Goal: Task Accomplishment & Management: Manage account settings

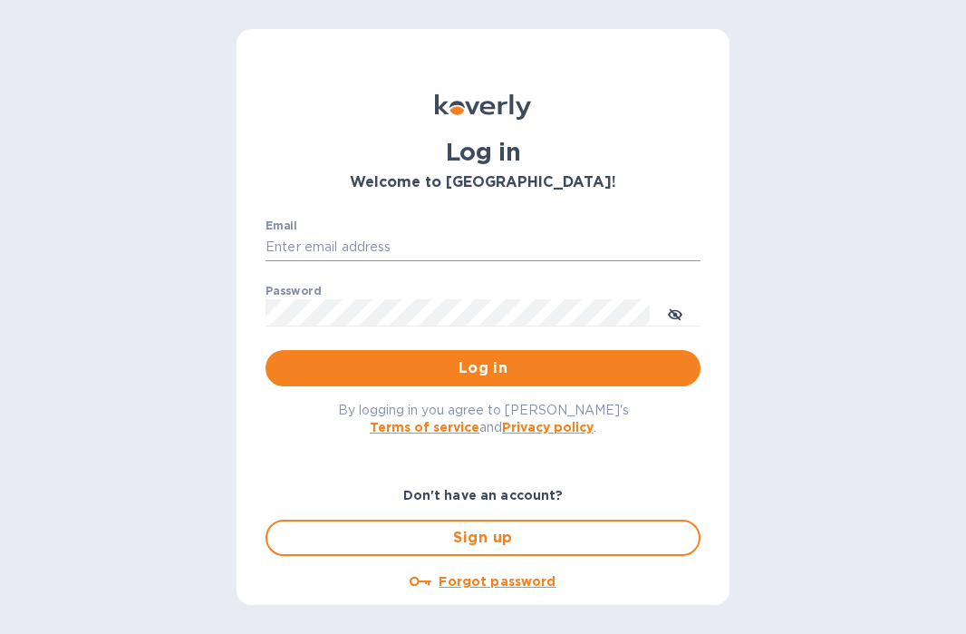
click at [414, 236] on input "Email" at bounding box center [483, 247] width 435 height 27
type input "info@floraisonselections.com"
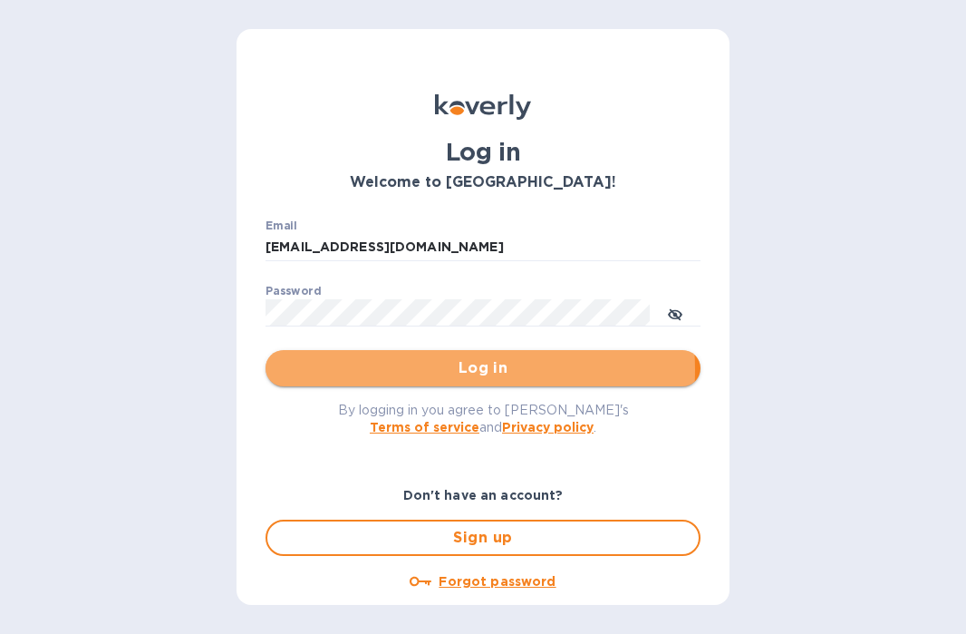
click at [426, 370] on span "Log in" at bounding box center [483, 368] width 406 height 22
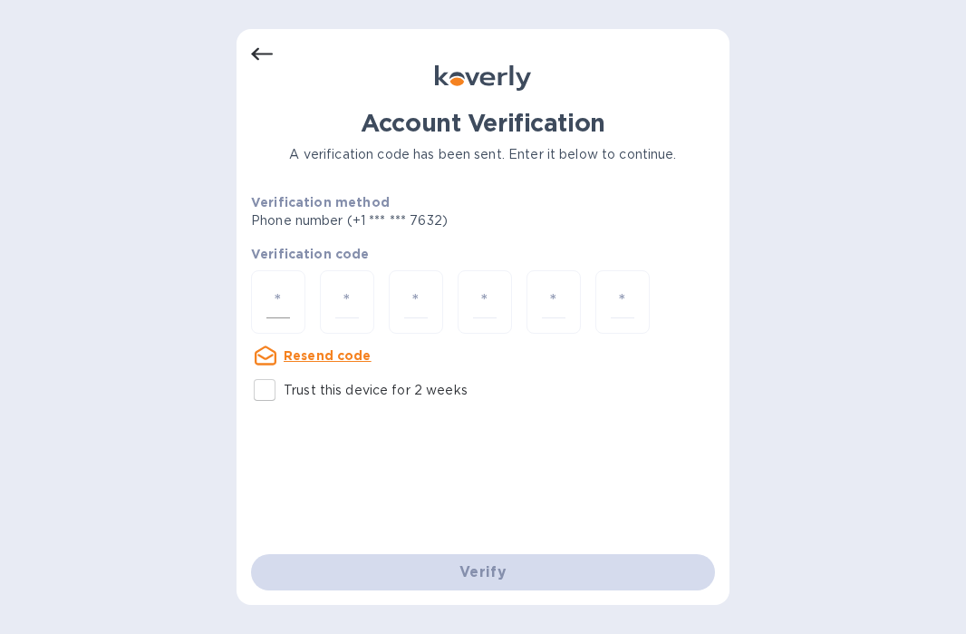
click at [273, 295] on input "number" at bounding box center [278, 303] width 24 height 34
type input "8"
type input "9"
type input "7"
type input "1"
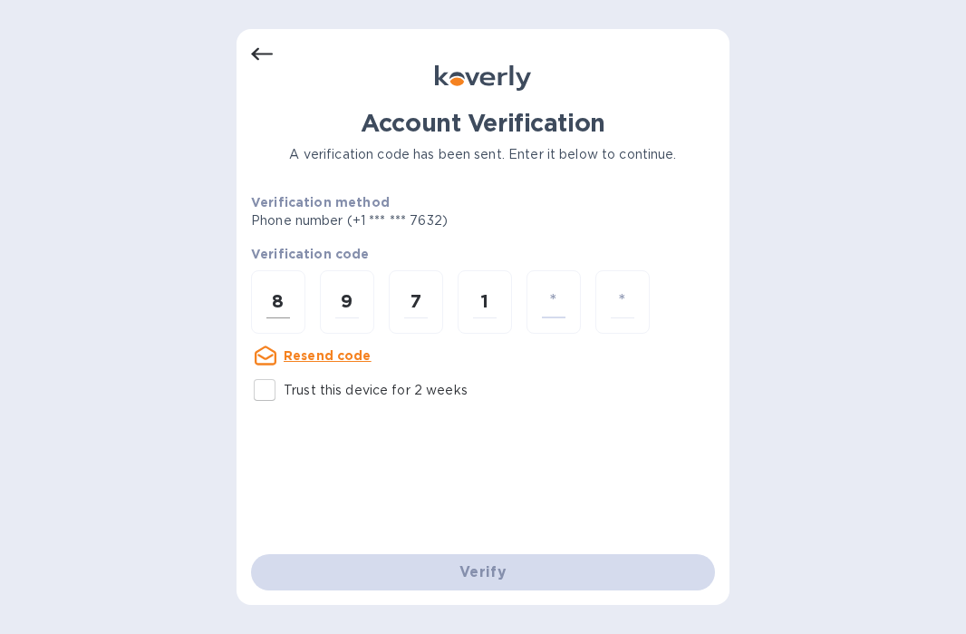
type input "6"
type input "9"
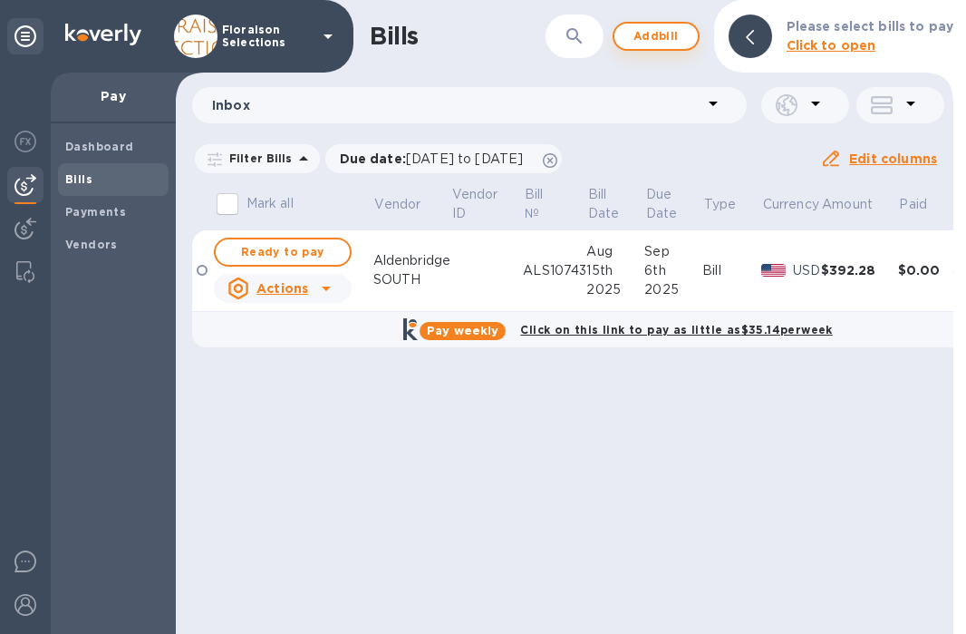
click at [668, 36] on span "Add bill" at bounding box center [656, 36] width 54 height 22
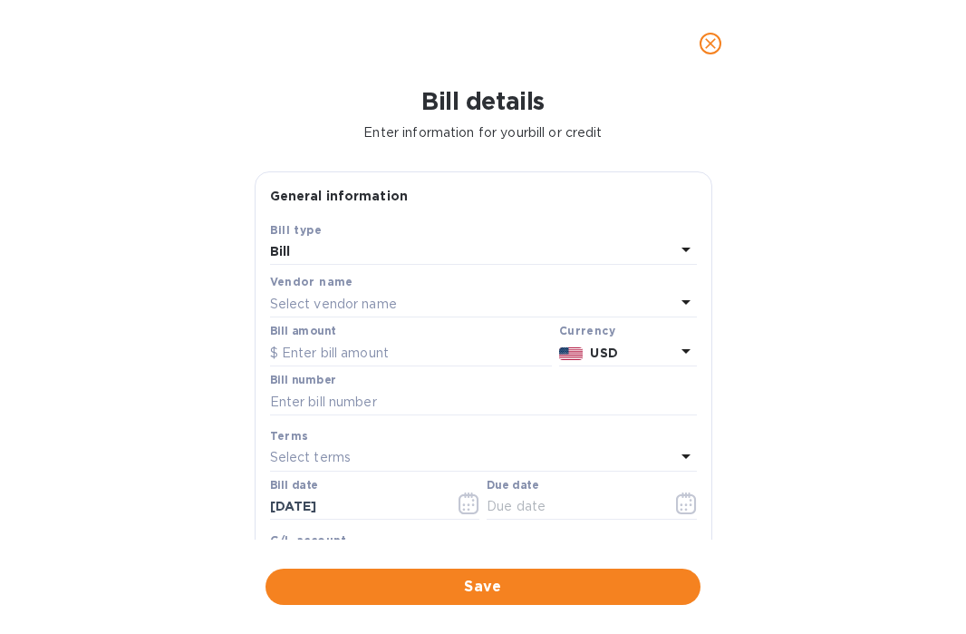
click at [336, 313] on p "Select vendor name" at bounding box center [333, 304] width 127 height 19
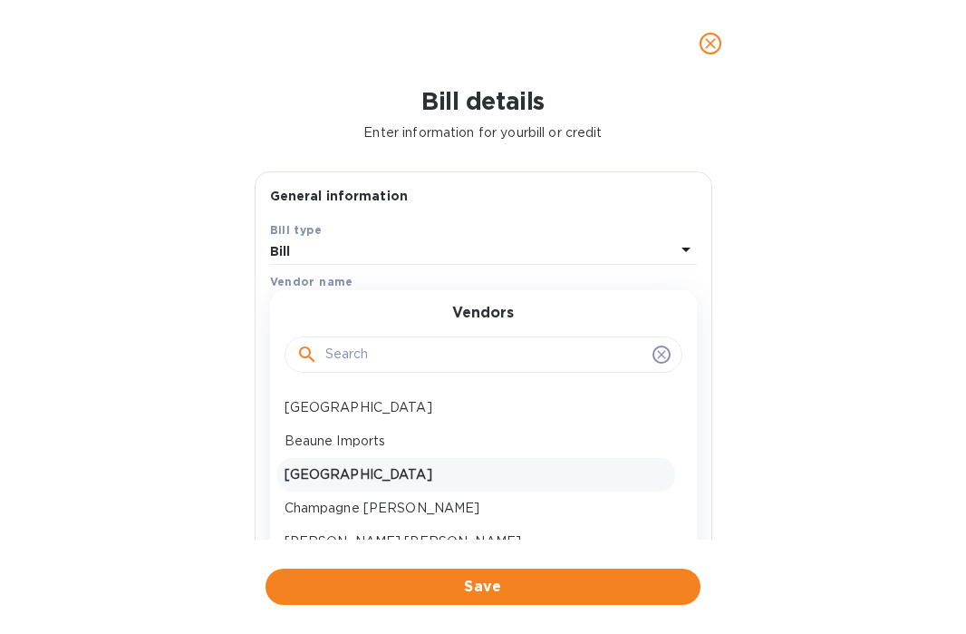
click at [334, 477] on p "[GEOGRAPHIC_DATA]" at bounding box center [476, 474] width 383 height 19
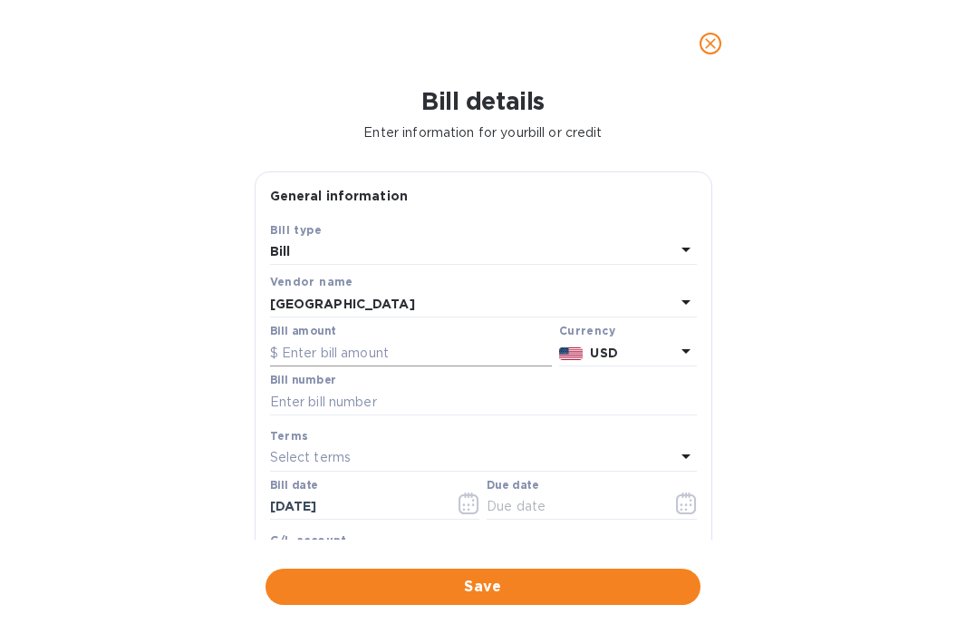
click at [332, 357] on input "text" at bounding box center [411, 352] width 282 height 27
type input "123.69"
click at [193, 451] on div "Bill details Enter information for your bill or credit General information Save…" at bounding box center [483, 360] width 966 height 547
click at [317, 405] on input "text" at bounding box center [483, 401] width 427 height 27
paste input "ALS20806"
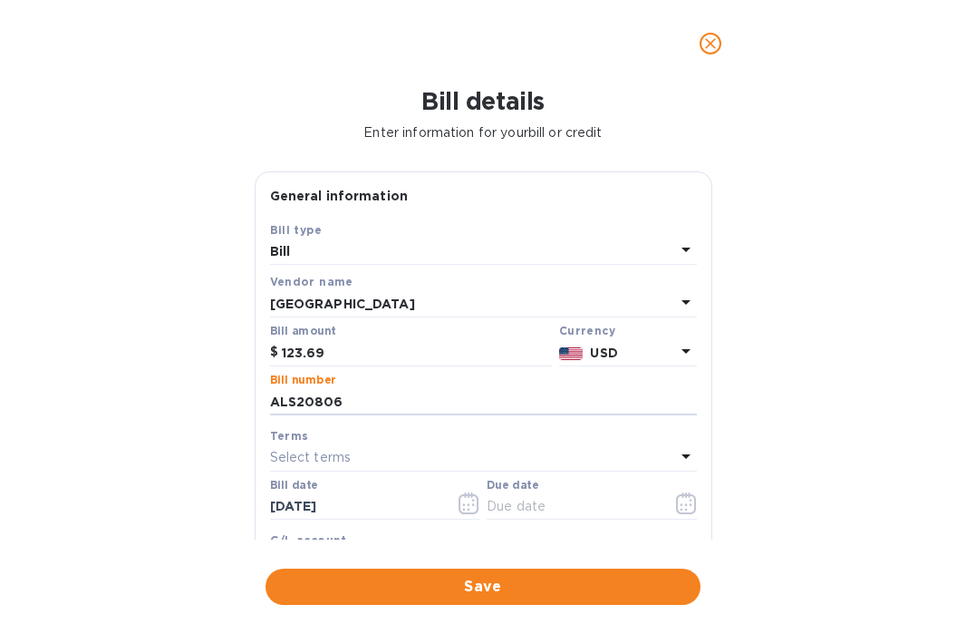
type input "ALS20806"
click at [314, 460] on p "Select terms" at bounding box center [311, 457] width 82 height 19
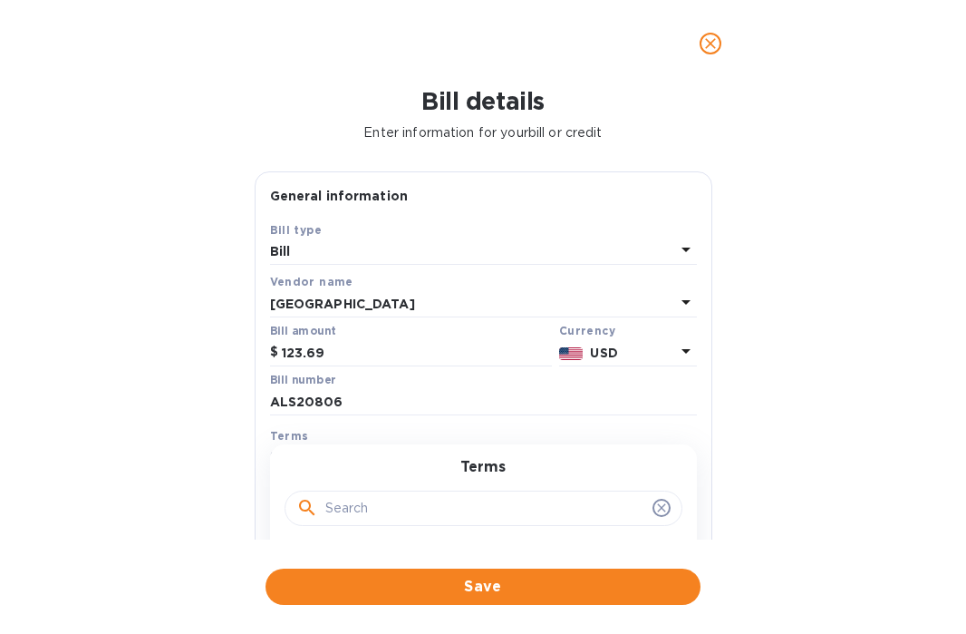
click at [209, 479] on div "Bill details Enter information for your bill or credit General information Save…" at bounding box center [483, 360] width 966 height 547
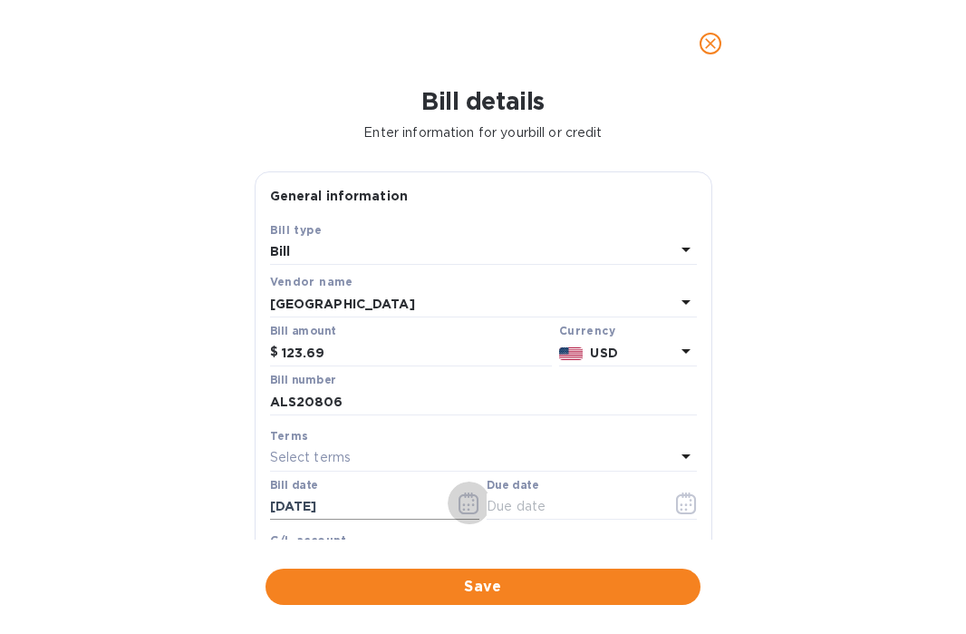
click at [462, 507] on icon "button" at bounding box center [469, 503] width 21 height 22
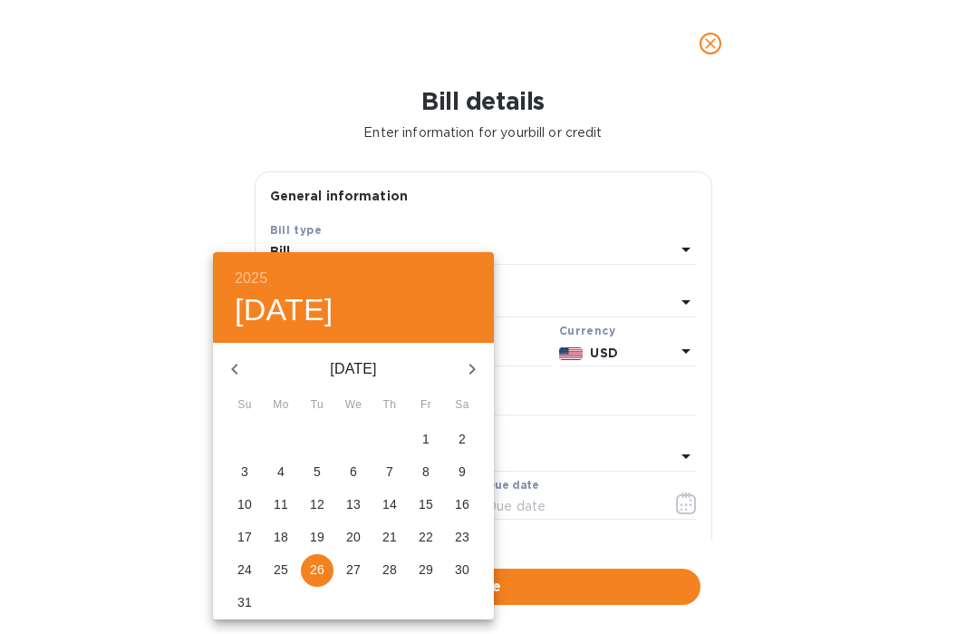
click at [375, 535] on span "21" at bounding box center [389, 537] width 33 height 18
type input "[DATE]"
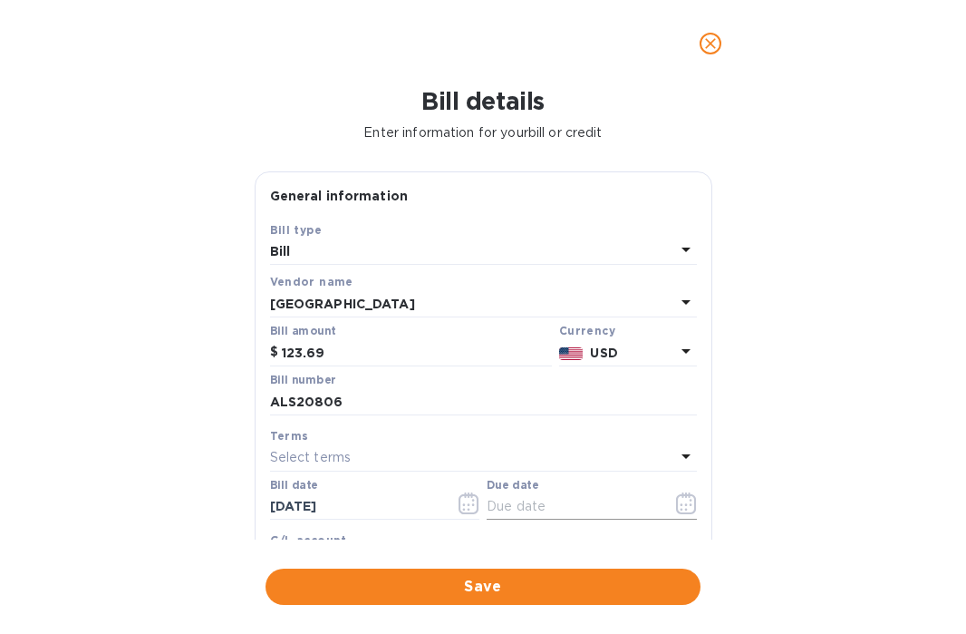
click at [680, 509] on icon "button" at bounding box center [686, 503] width 21 height 22
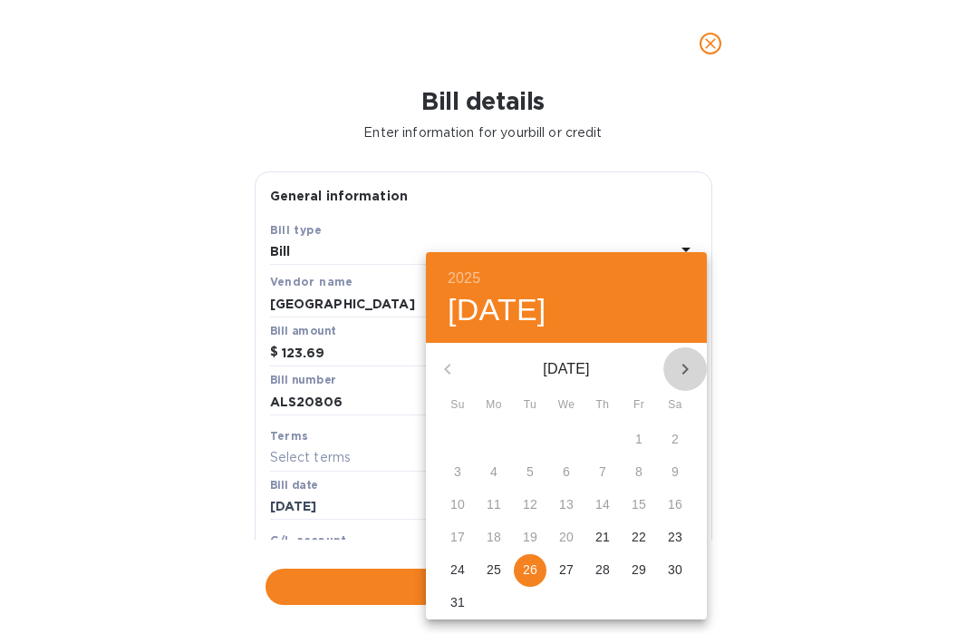
click at [689, 369] on icon "button" at bounding box center [685, 369] width 22 height 22
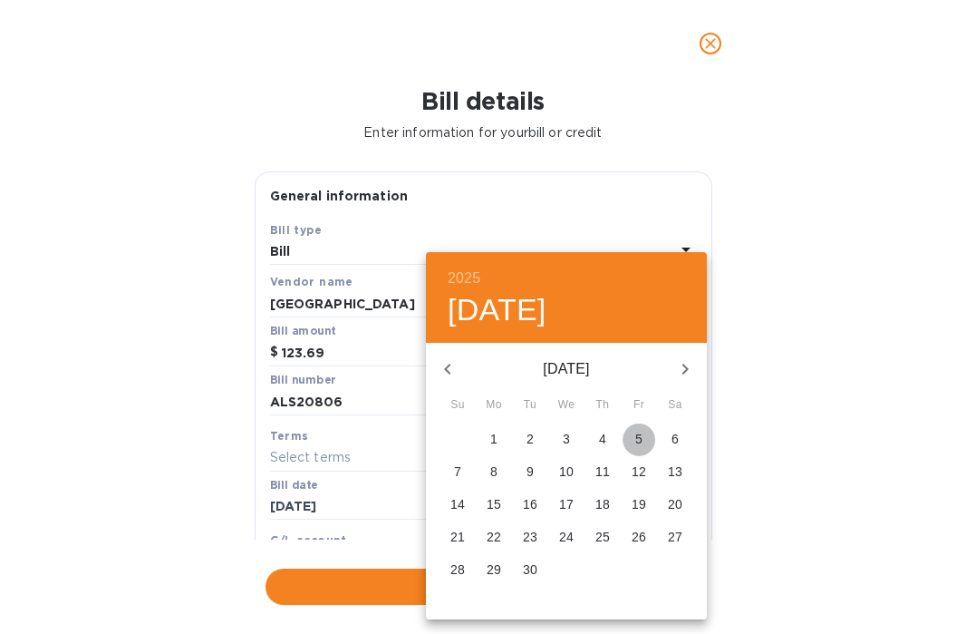
click at [637, 440] on p "5" at bounding box center [638, 439] width 7 height 18
type input "[DATE]"
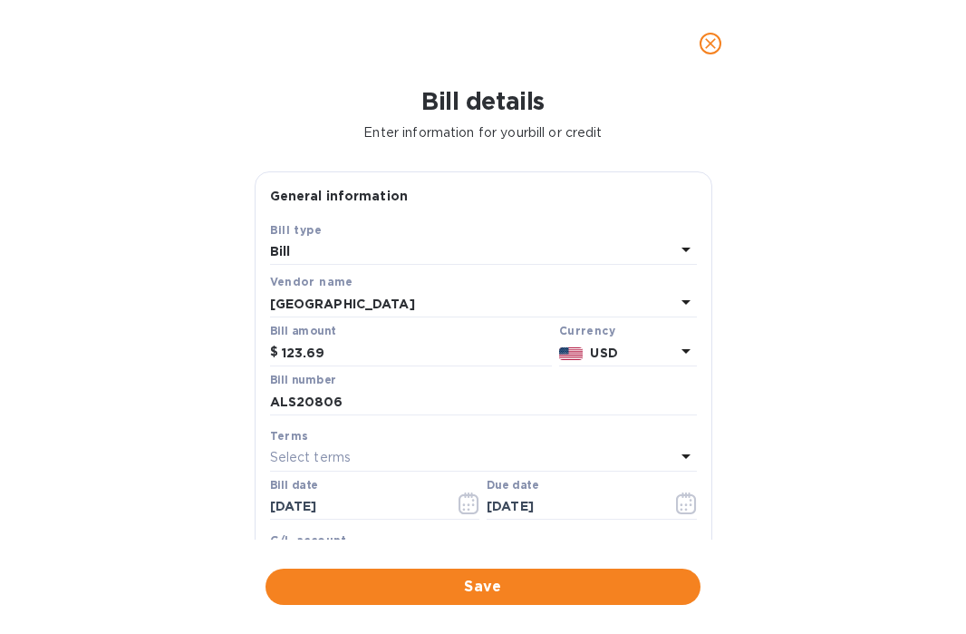
scroll to position [368, 0]
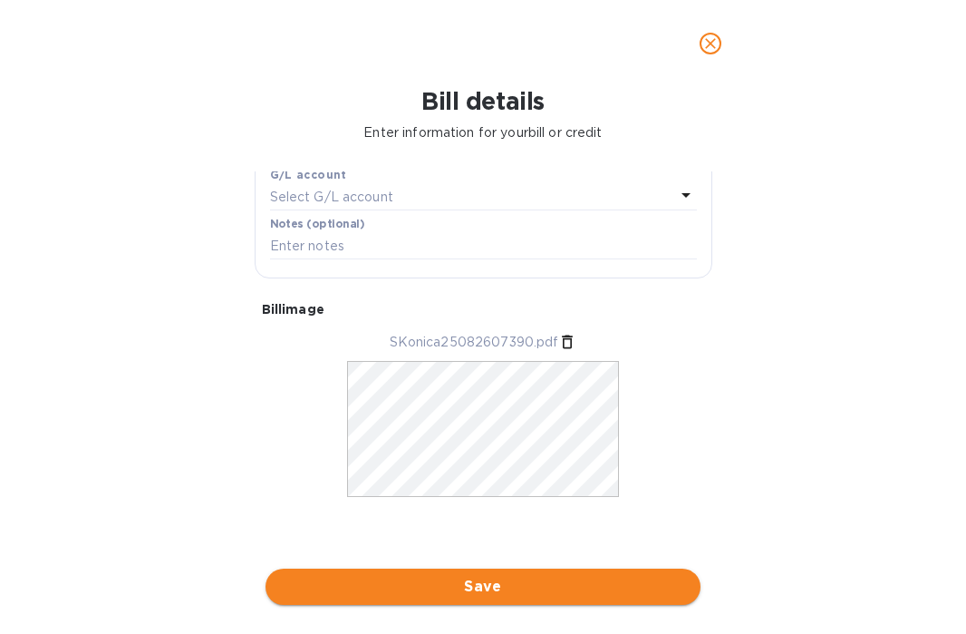
click at [495, 585] on span "Save" at bounding box center [483, 587] width 406 height 22
